Goal: Answer question/provide support

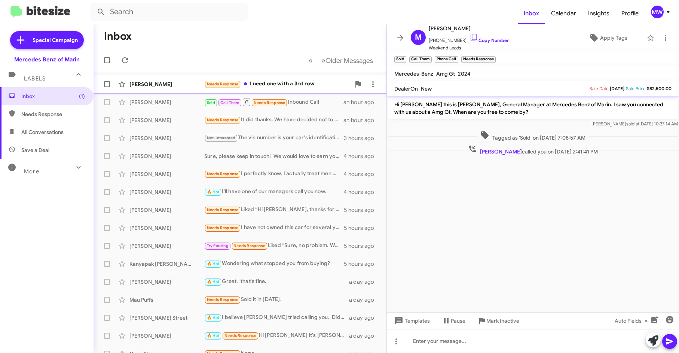
click at [291, 80] on div "Needs Response I need one with a 3rd row" at bounding box center [277, 84] width 146 height 9
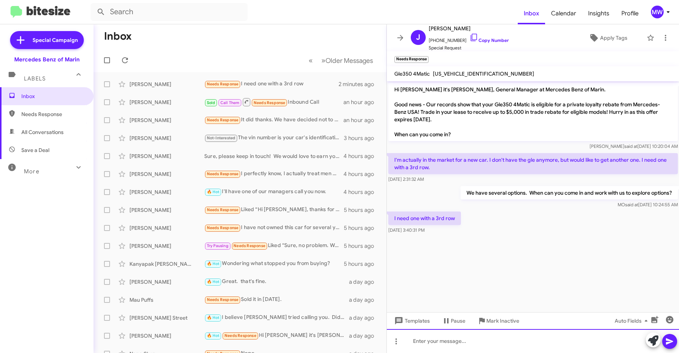
click at [471, 339] on div at bounding box center [533, 341] width 293 height 24
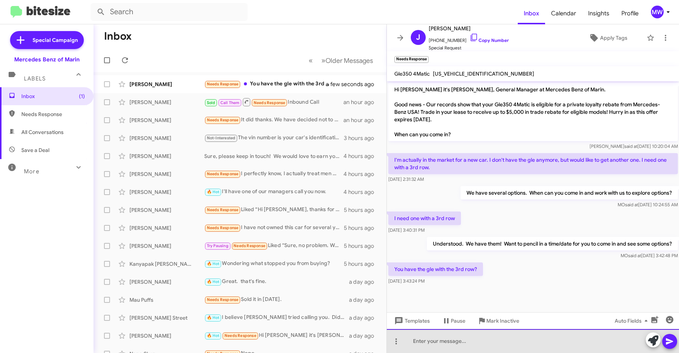
click at [462, 343] on div at bounding box center [533, 341] width 293 height 24
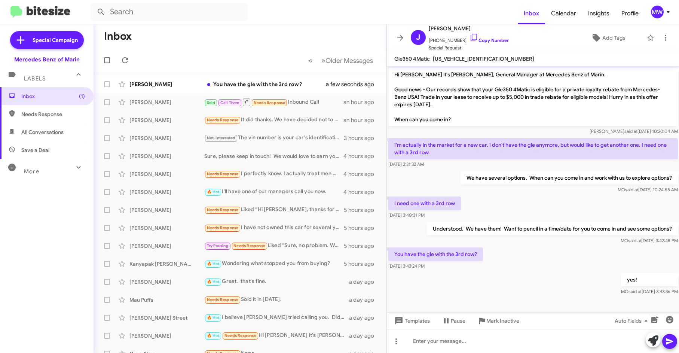
click at [510, 284] on div "yes! [PERSON_NAME] said at [DATE] 3:43:36 PM" at bounding box center [533, 283] width 293 height 25
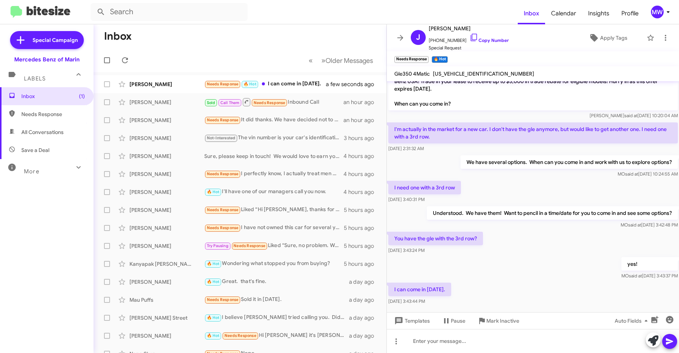
scroll to position [40, 0]
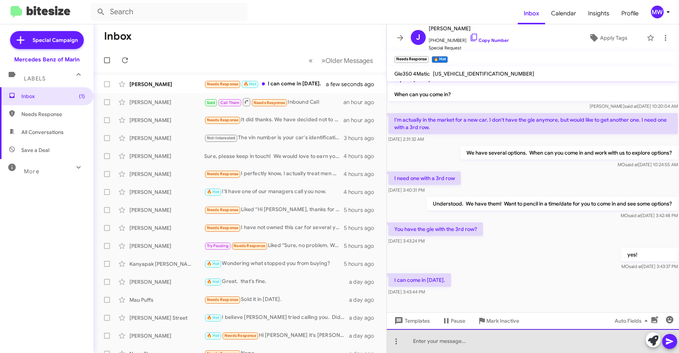
drag, startPoint x: 489, startPoint y: 341, endPoint x: 500, endPoint y: 337, distance: 12.3
click at [491, 342] on div at bounding box center [533, 341] width 293 height 24
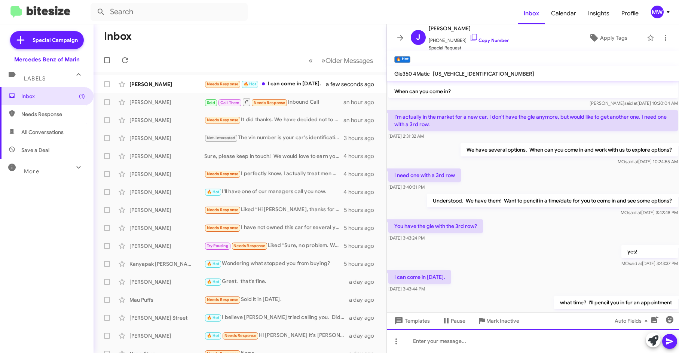
scroll to position [67, 0]
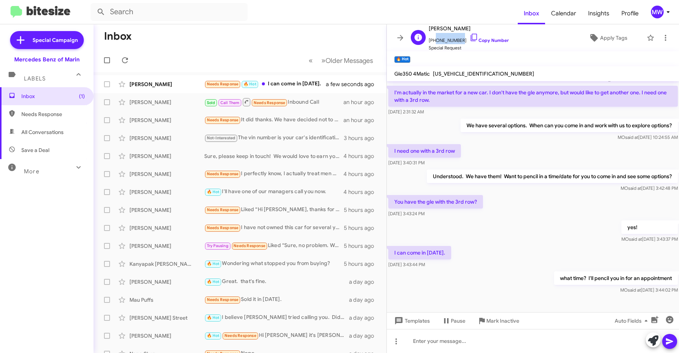
drag, startPoint x: 433, startPoint y: 40, endPoint x: 457, endPoint y: 42, distance: 24.0
click at [457, 42] on span "[PHONE_NUMBER] Copy Number" at bounding box center [469, 38] width 80 height 11
copy span "5103678536"
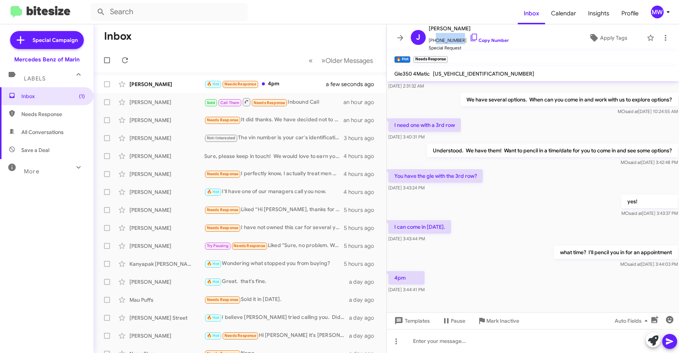
scroll to position [95, 0]
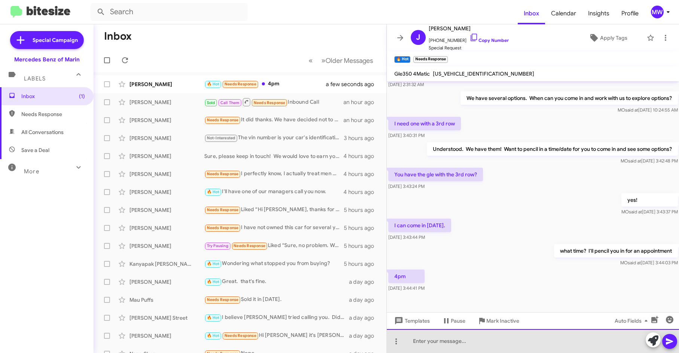
click at [481, 344] on div at bounding box center [533, 341] width 293 height 24
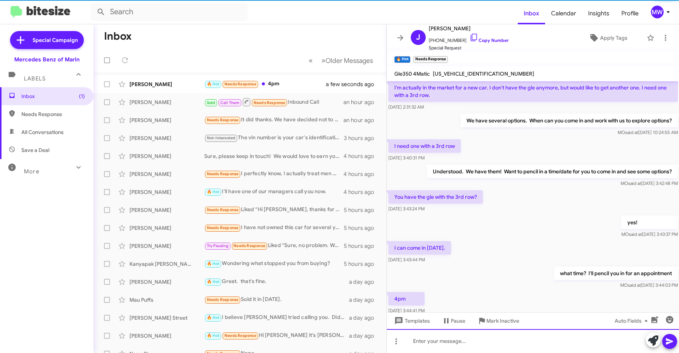
scroll to position [122, 0]
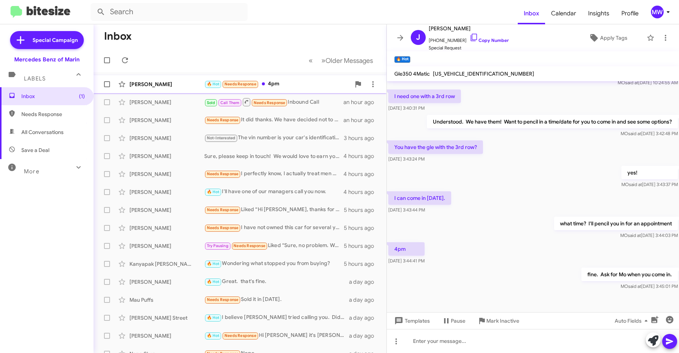
click at [304, 84] on div "🔥 Hot Needs Response 4pm" at bounding box center [277, 84] width 146 height 9
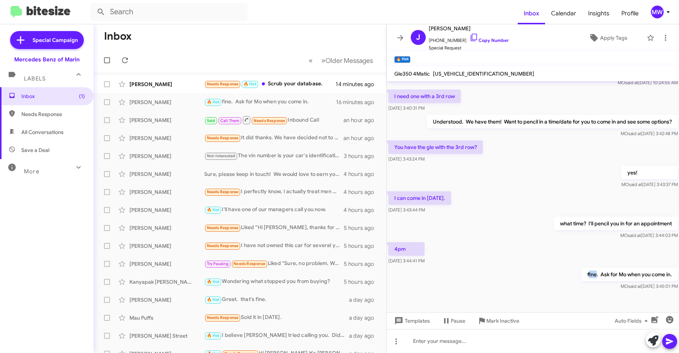
drag, startPoint x: 583, startPoint y: 274, endPoint x: 590, endPoint y: 274, distance: 6.7
click at [590, 274] on p "fine. Ask for Mo when you come in." at bounding box center [629, 274] width 97 height 13
drag, startPoint x: 590, startPoint y: 274, endPoint x: 665, endPoint y: 276, distance: 75.3
click at [665, 276] on p "fine. Ask for Mo when you come in." at bounding box center [629, 274] width 97 height 13
click at [571, 258] on div "4pm [DATE] 3:44:41 PM" at bounding box center [533, 253] width 293 height 25
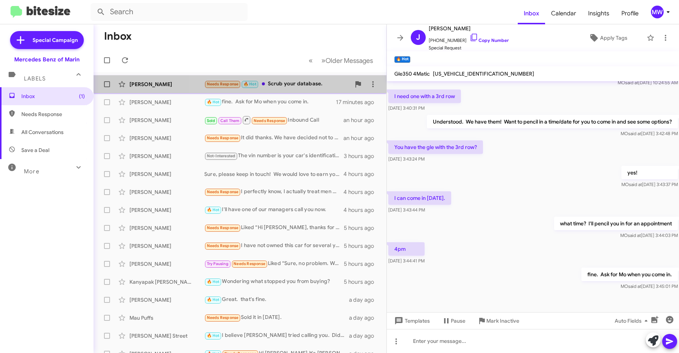
click at [304, 83] on div "Needs Response 🔥 Hot Scrub your database." at bounding box center [277, 84] width 146 height 9
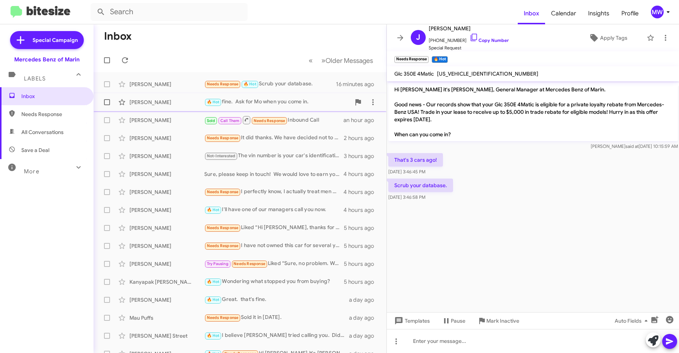
click at [280, 102] on div "🔥 Hot fine. Ask for Mo when you come in." at bounding box center [277, 102] width 146 height 9
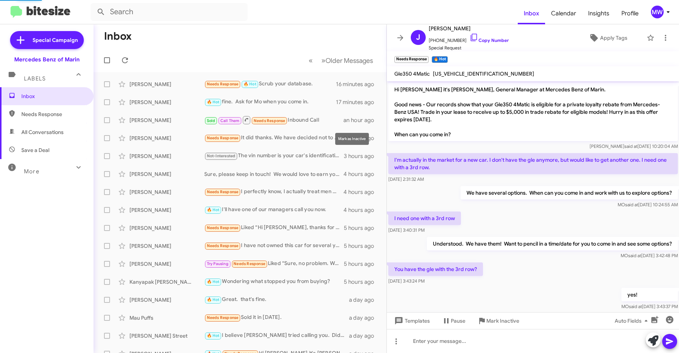
scroll to position [149, 0]
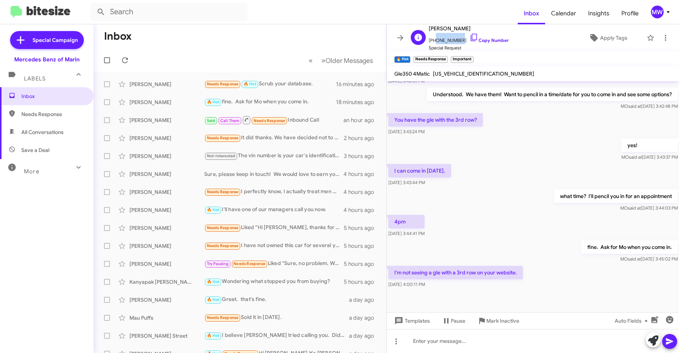
drag, startPoint x: 433, startPoint y: 40, endPoint x: 457, endPoint y: 43, distance: 24.1
click at [457, 43] on span "[PHONE_NUMBER] Copy Number" at bounding box center [469, 38] width 80 height 11
copy span "5103678536"
